Goal: Use online tool/utility: Utilize a website feature to perform a specific function

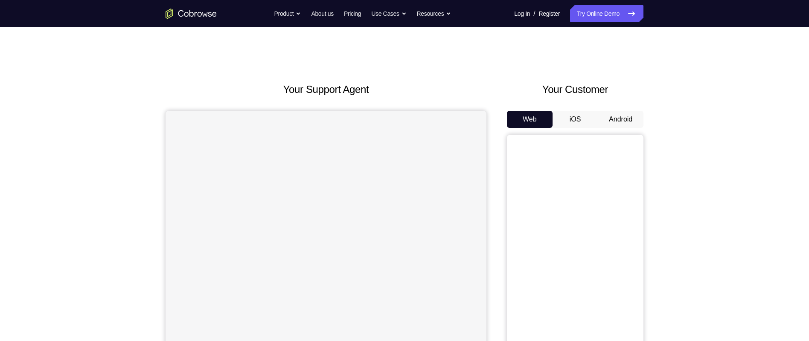
click at [628, 117] on button "Android" at bounding box center [620, 119] width 46 height 17
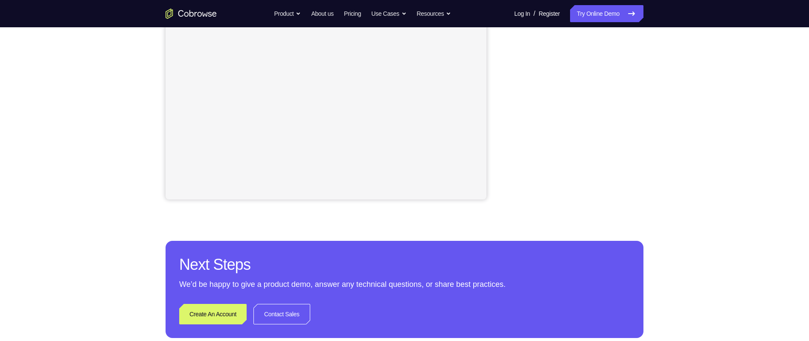
scroll to position [197, 0]
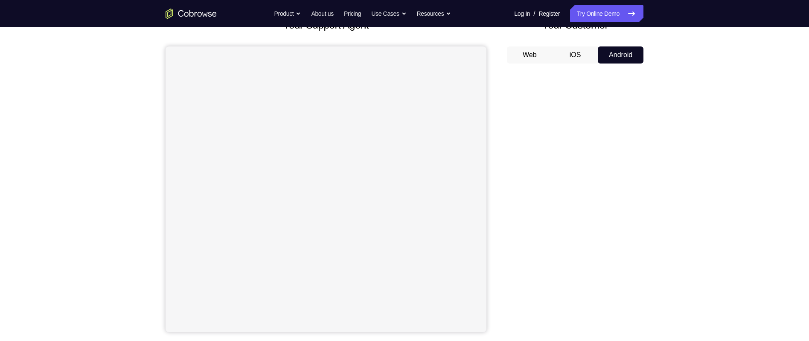
click at [652, 175] on div "Your Support Agent Your Customer Web iOS Android Next Steps We’d be happy to gi…" at bounding box center [404, 244] width 546 height 562
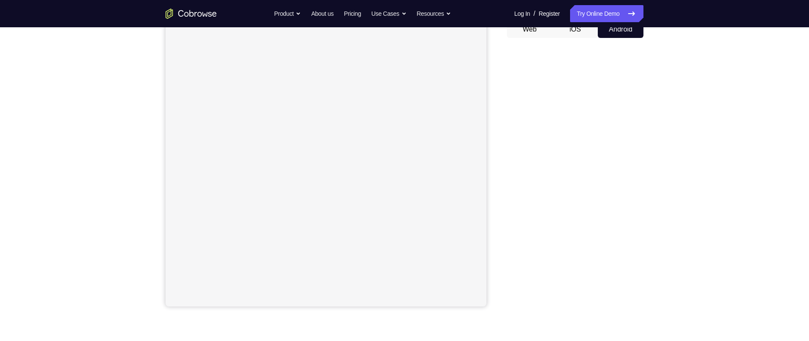
scroll to position [0, 0]
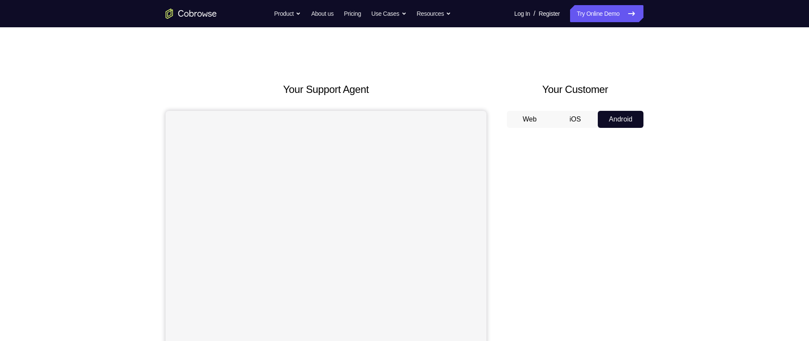
click at [584, 121] on button "iOS" at bounding box center [575, 119] width 46 height 17
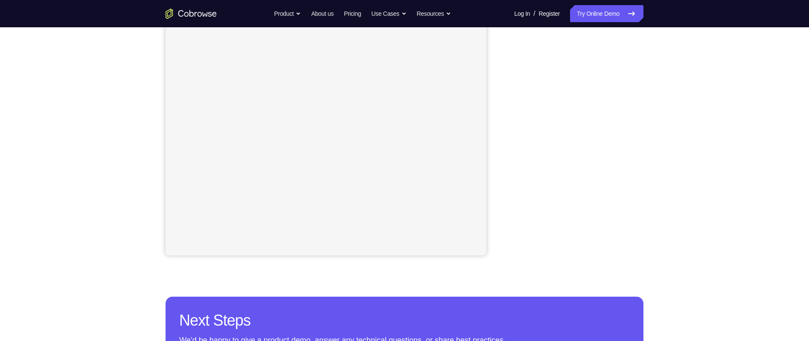
scroll to position [120, 0]
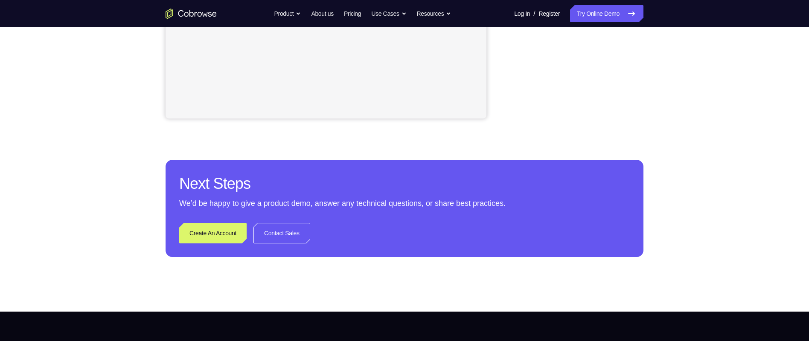
click at [609, 194] on h2 "Next Steps" at bounding box center [404, 184] width 450 height 20
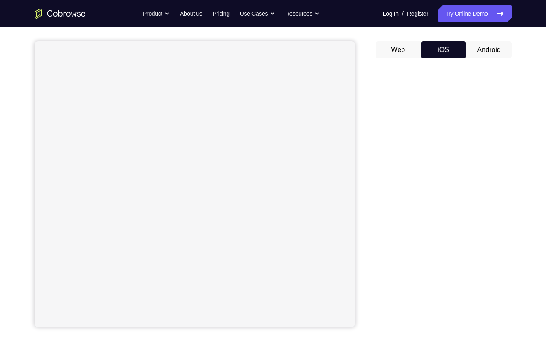
scroll to position [0, 0]
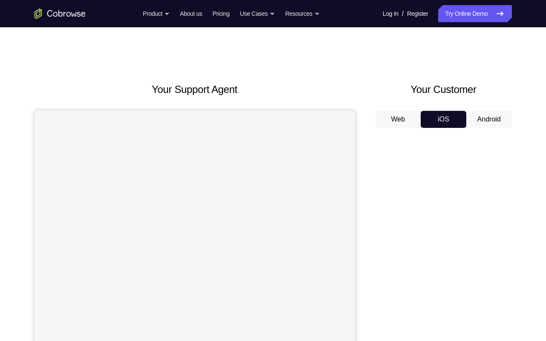
click at [488, 119] on button "Android" at bounding box center [490, 119] width 46 height 17
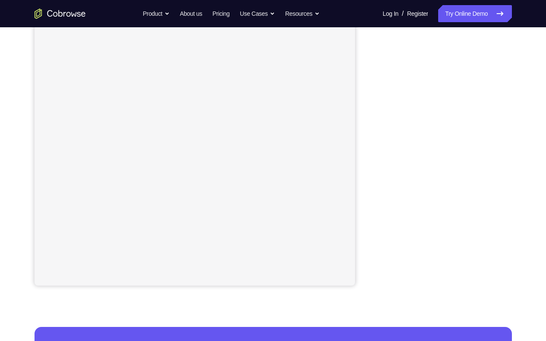
scroll to position [113, 0]
